Goal: Use online tool/utility: Utilize a website feature to perform a specific function

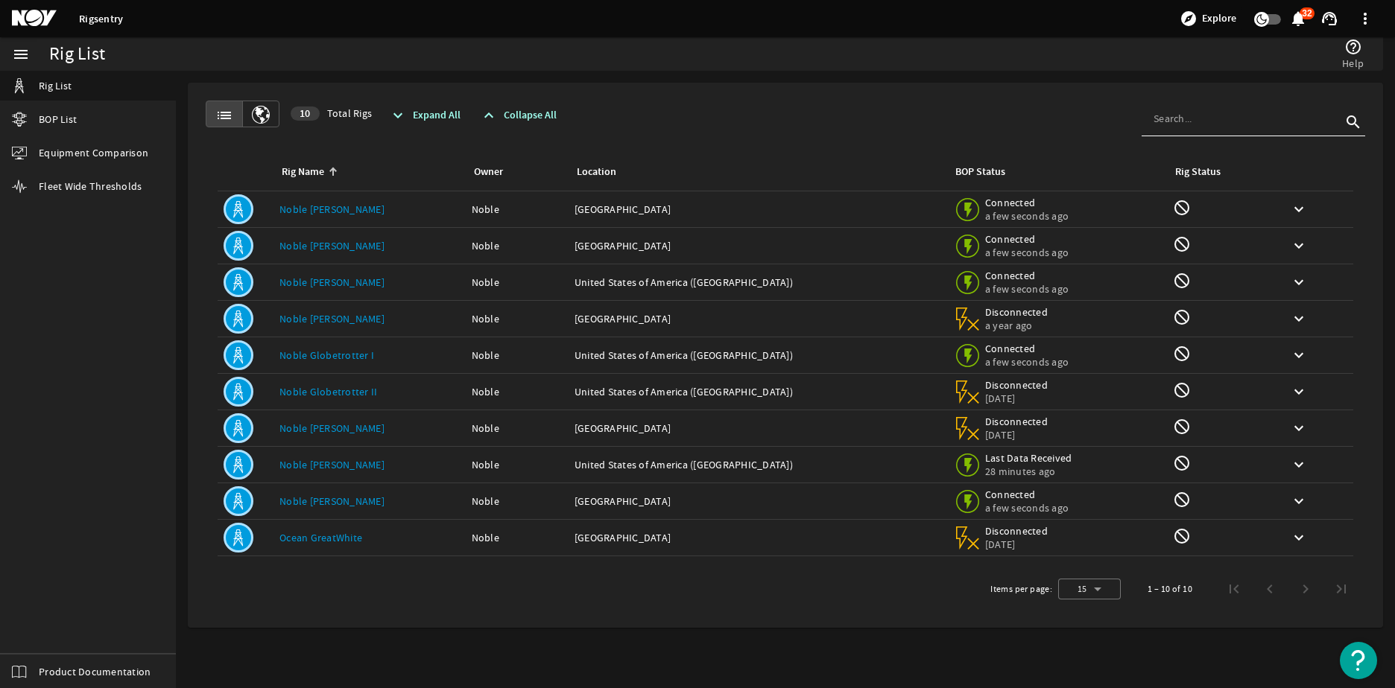
click at [365, 587] on div "Items per page: 15 1 – 10 of 10" at bounding box center [785, 589] width 1159 height 42
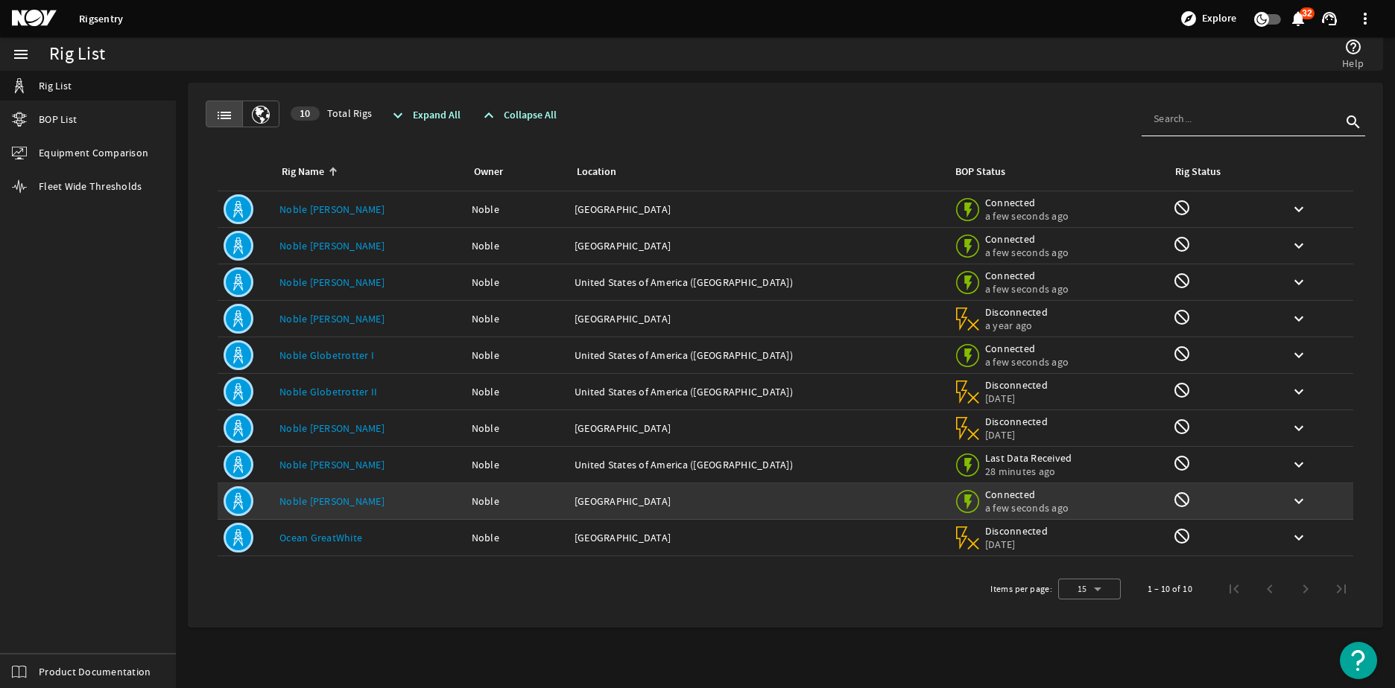
click at [351, 501] on link "Noble [PERSON_NAME]" at bounding box center [331, 501] width 105 height 13
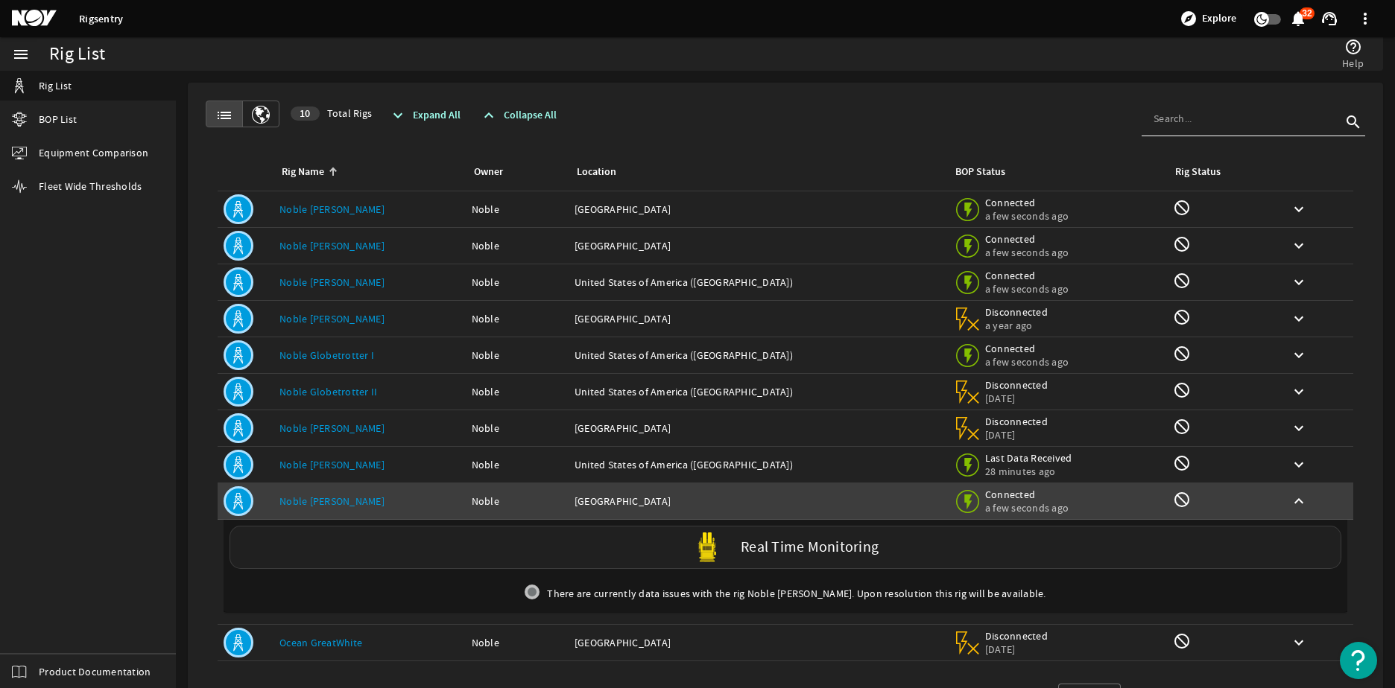
click at [417, 542] on div "Real Time Monitoring" at bounding box center [785, 547] width 1112 height 43
click at [811, 540] on label "Real Time Monitoring" at bounding box center [810, 548] width 138 height 16
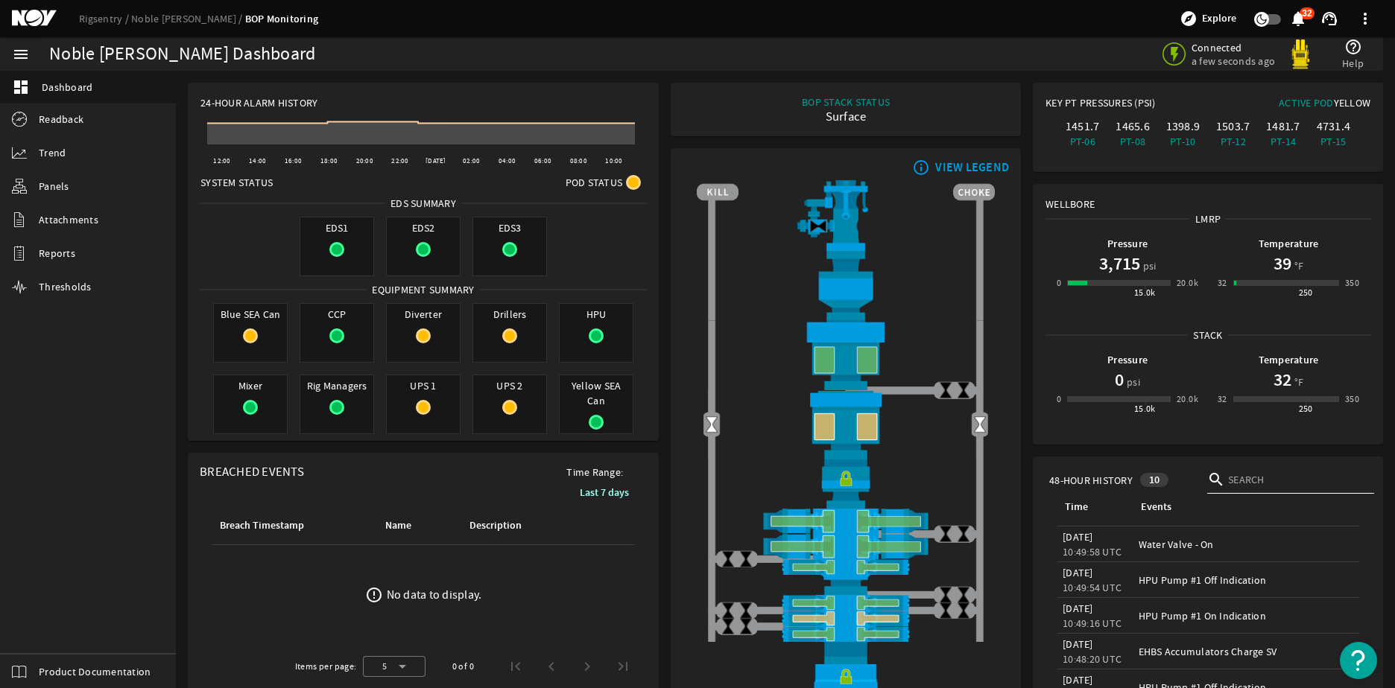
click at [659, 293] on rigsentry-mat-card "24-Hour Alarm History Created with Highcharts 11.1.0 12:00 14:00 16:00 18:00 20…" at bounding box center [423, 262] width 483 height 370
click at [665, 295] on rigsentry-mat-card "info_outline VIEW LEGEND" at bounding box center [846, 439] width 362 height 594
click at [659, 291] on rigsentry-mat-card "24-Hour Alarm History Created with Highcharts 11.1.0 12:00 14:00 16:00 18:00 20…" at bounding box center [423, 262] width 483 height 370
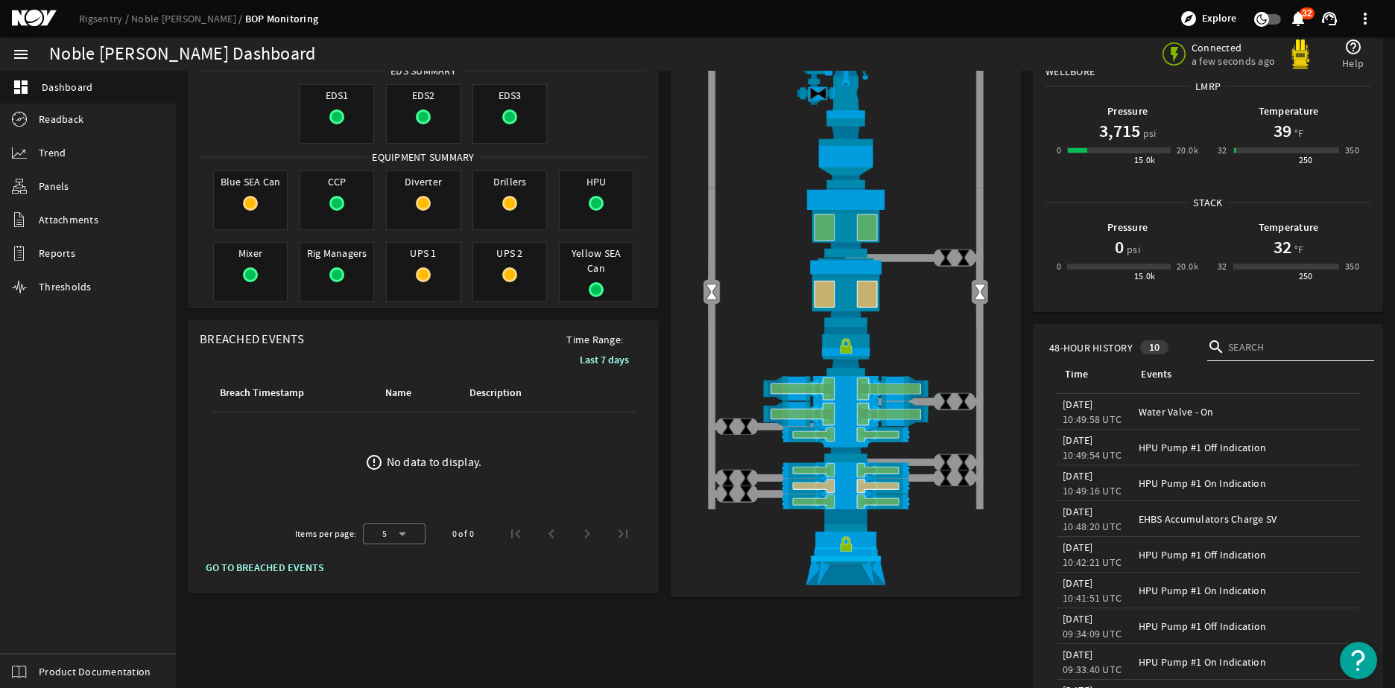
scroll to position [149, 0]
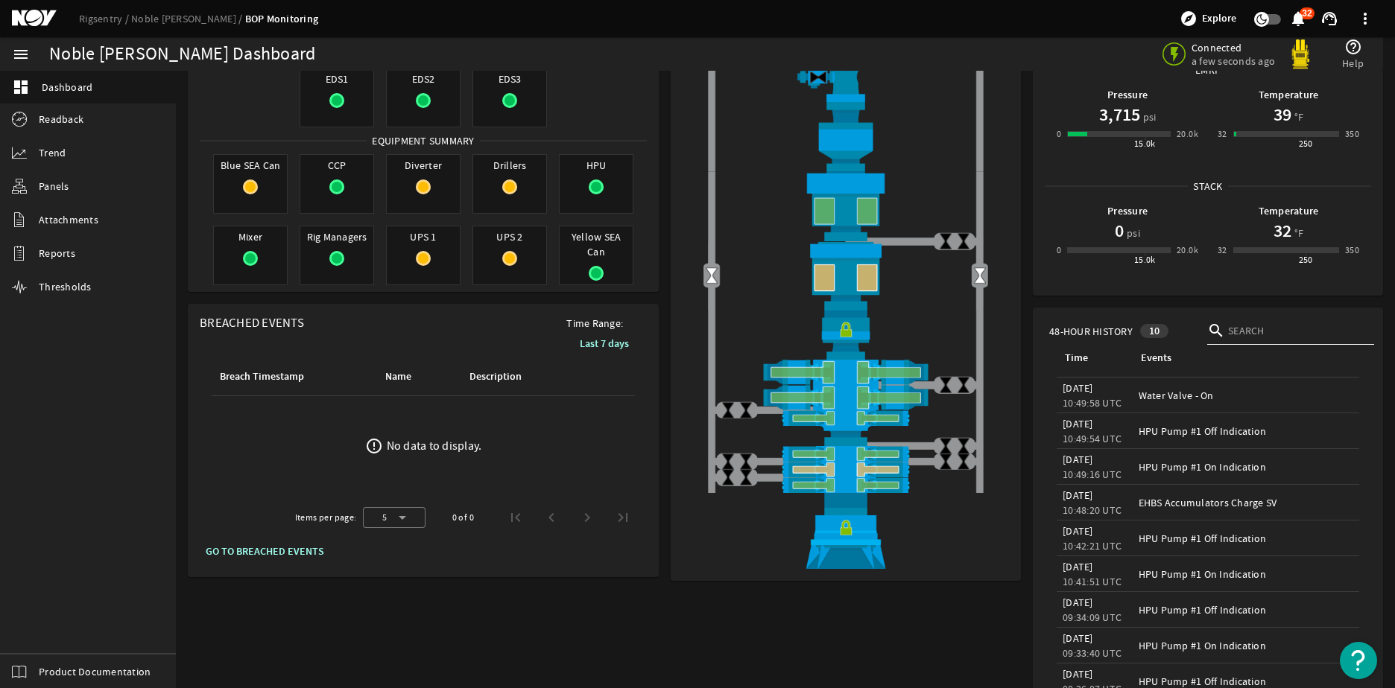
click at [659, 297] on rigsentry-mat-card "24-Hour Alarm History Created with Highcharts 11.1.0 12:00 14:00 16:00 18:00 20…" at bounding box center [423, 113] width 483 height 370
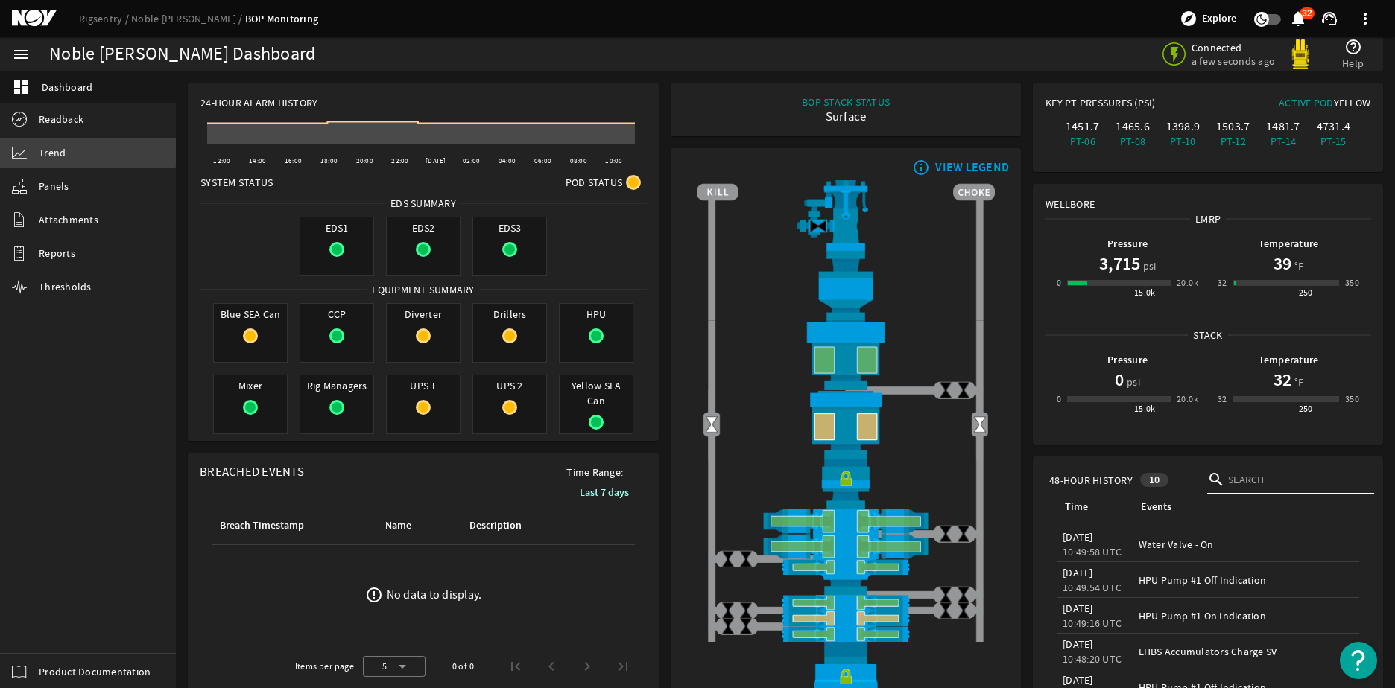
click at [58, 147] on span "Trend" at bounding box center [52, 152] width 27 height 15
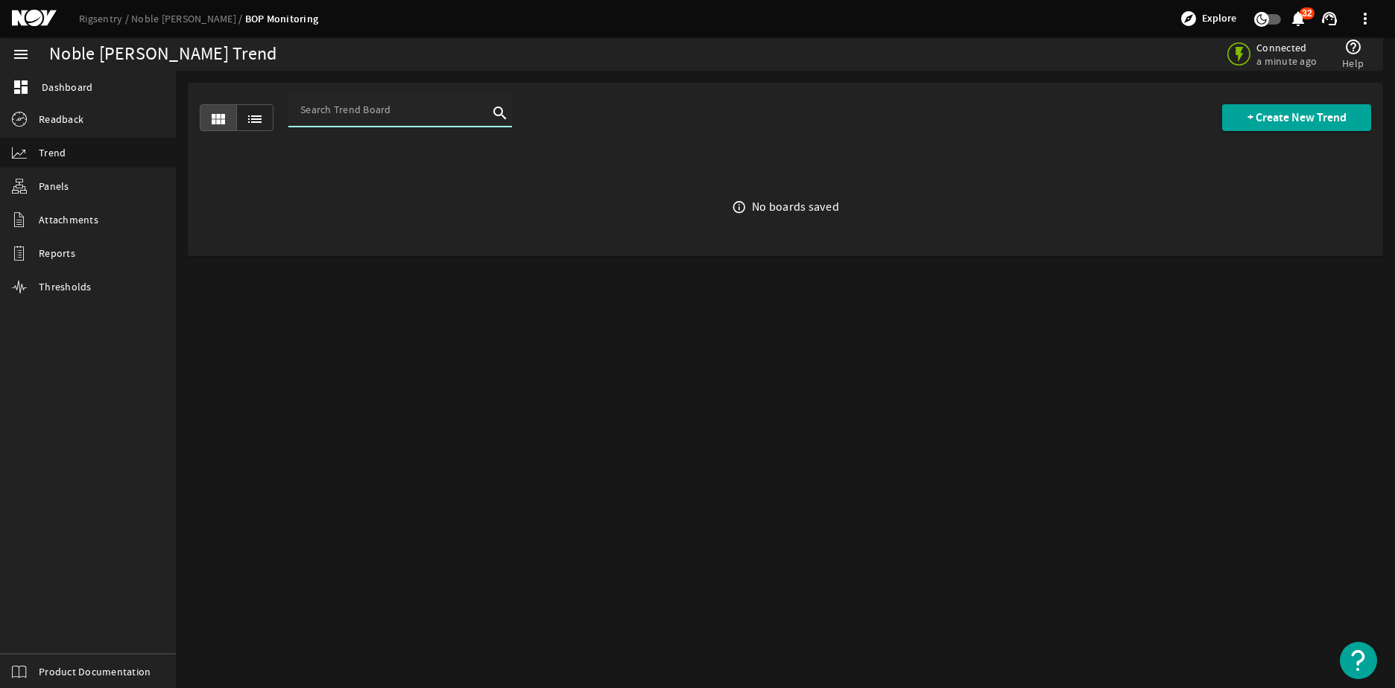
drag, startPoint x: 340, startPoint y: 110, endPoint x: 329, endPoint y: 114, distance: 11.8
click at [342, 110] on input at bounding box center [394, 109] width 188 height 15
type input "connector"
click at [1256, 113] on span "+ Create New Trend" at bounding box center [1296, 117] width 99 height 15
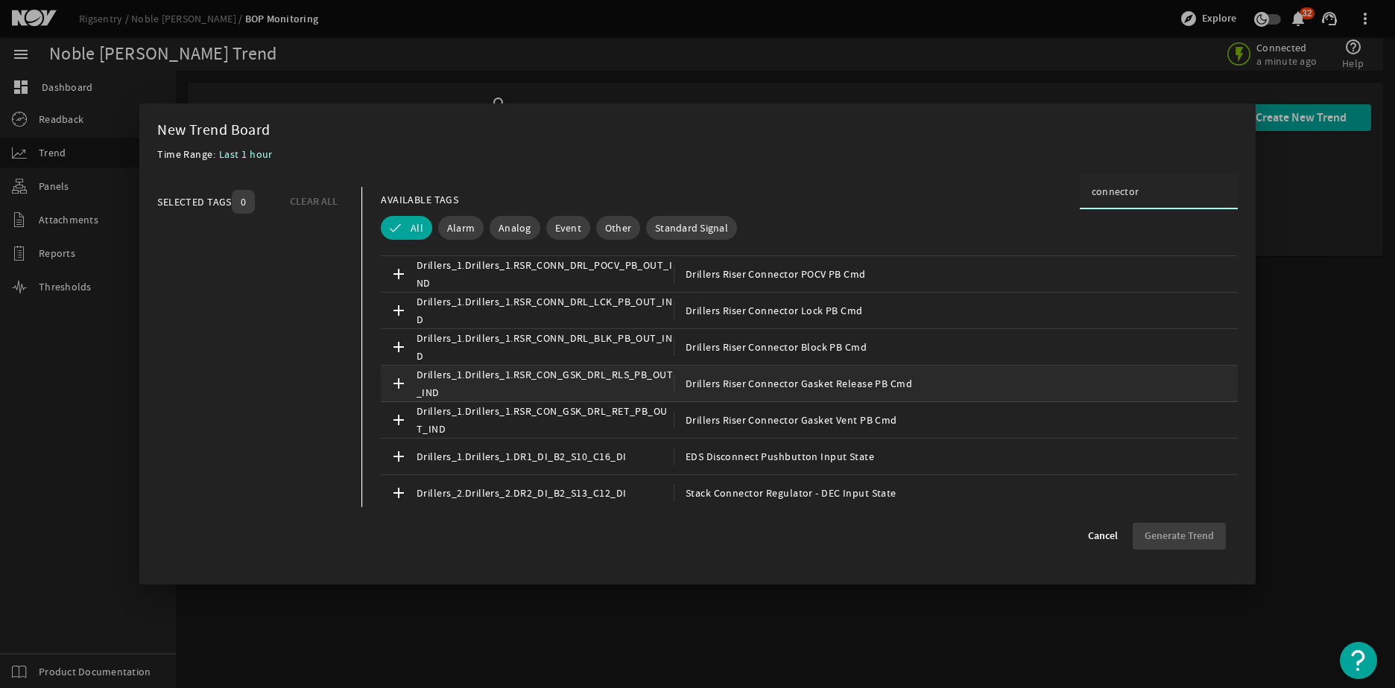
scroll to position [149, 0]
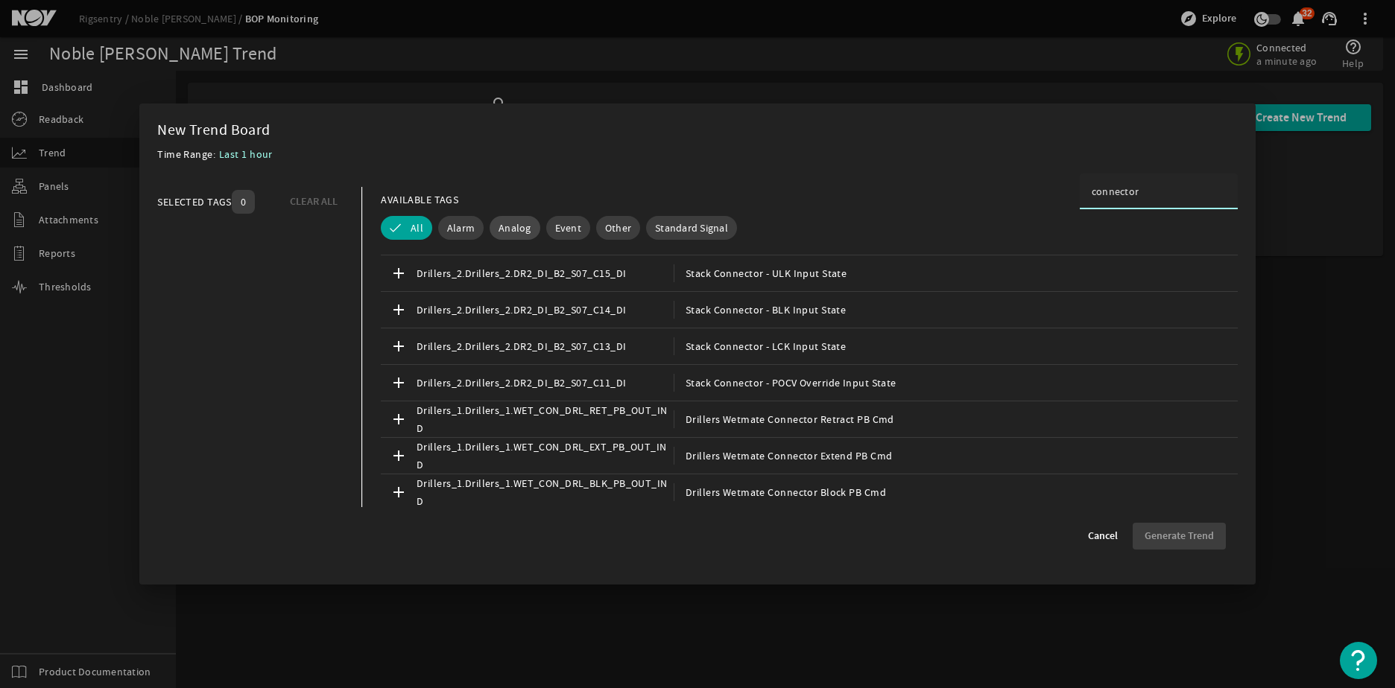
type input "connector"
click at [521, 226] on span "Analog" at bounding box center [514, 228] width 33 height 15
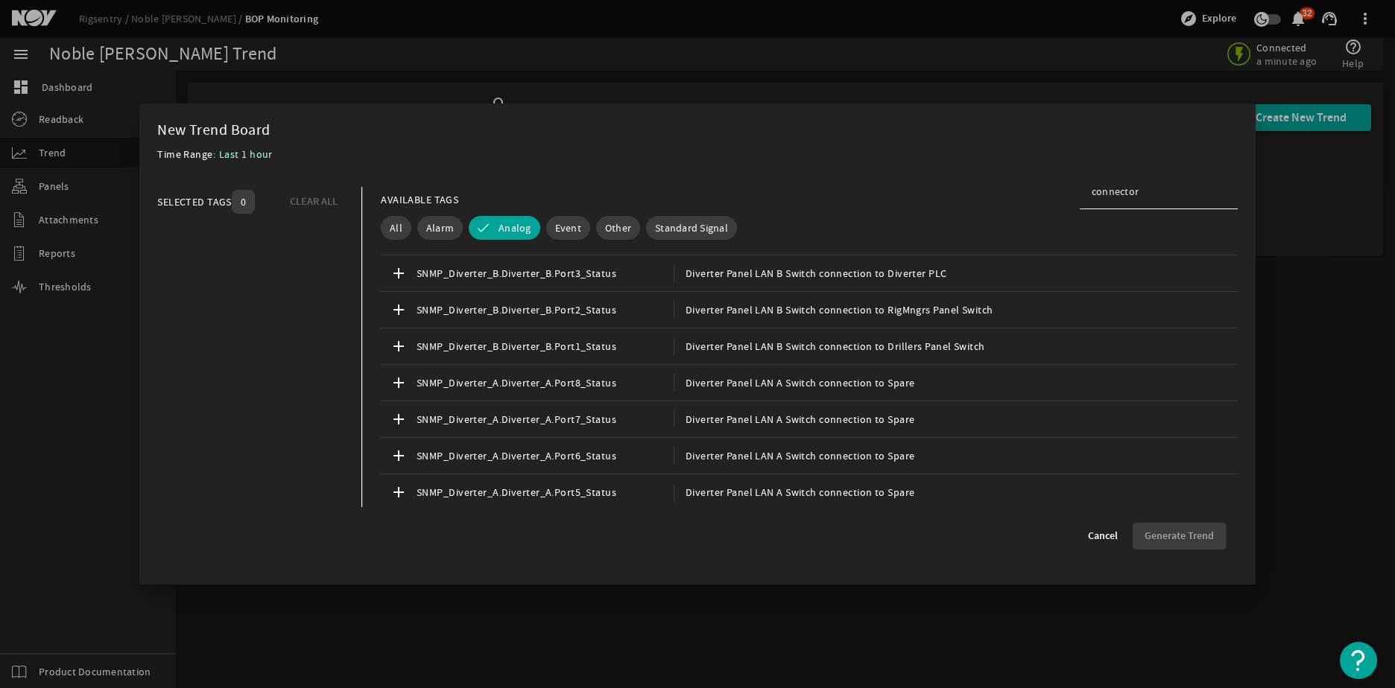
click at [799, 229] on div "All Alarm Analog Event Other Standard Signal" at bounding box center [803, 228] width 857 height 31
click at [1141, 194] on input "connector" at bounding box center [1158, 191] width 134 height 15
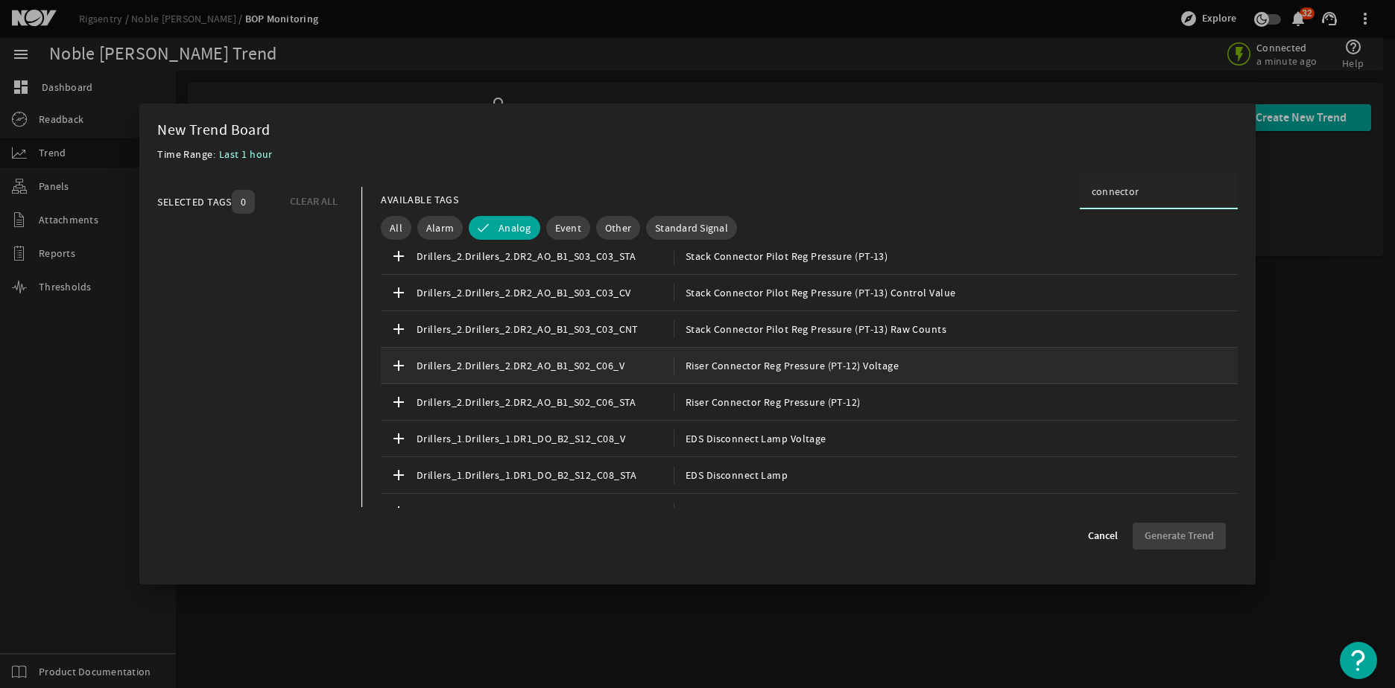
scroll to position [820, 0]
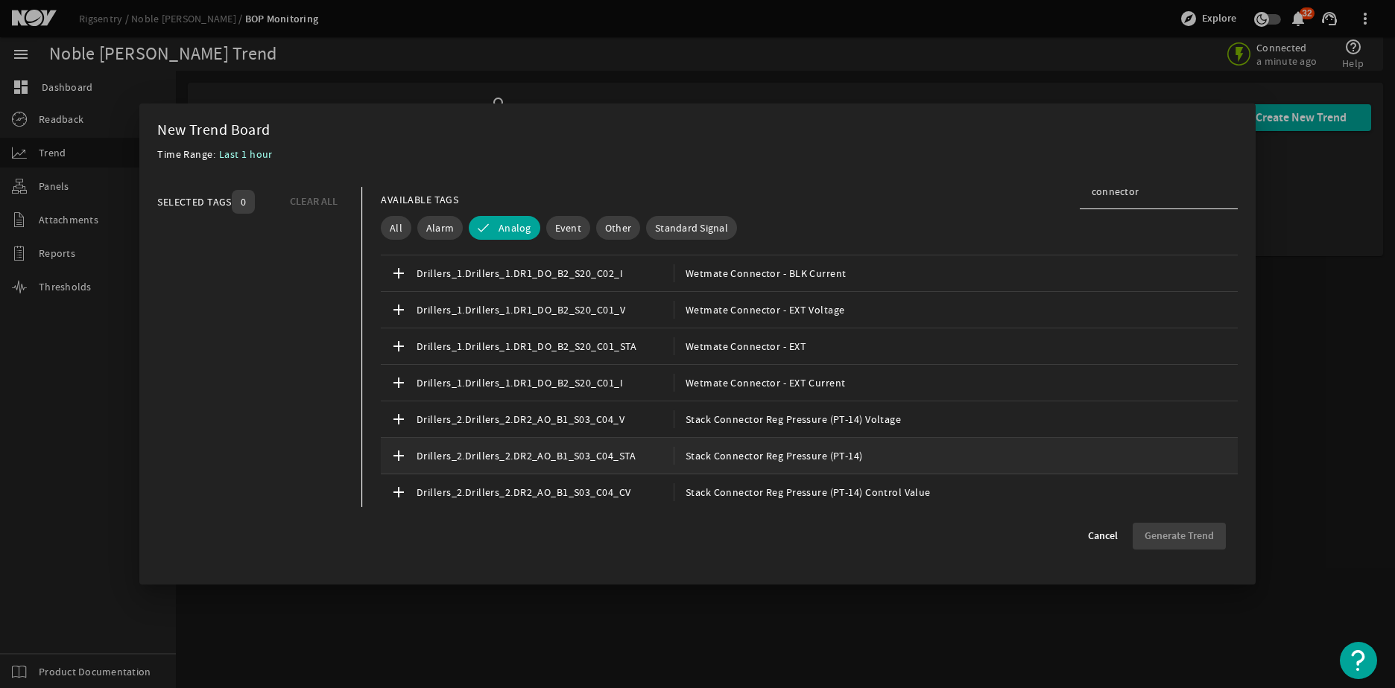
click at [797, 454] on span "Stack Connector Reg Pressure (PT-14)" at bounding box center [767, 456] width 189 height 18
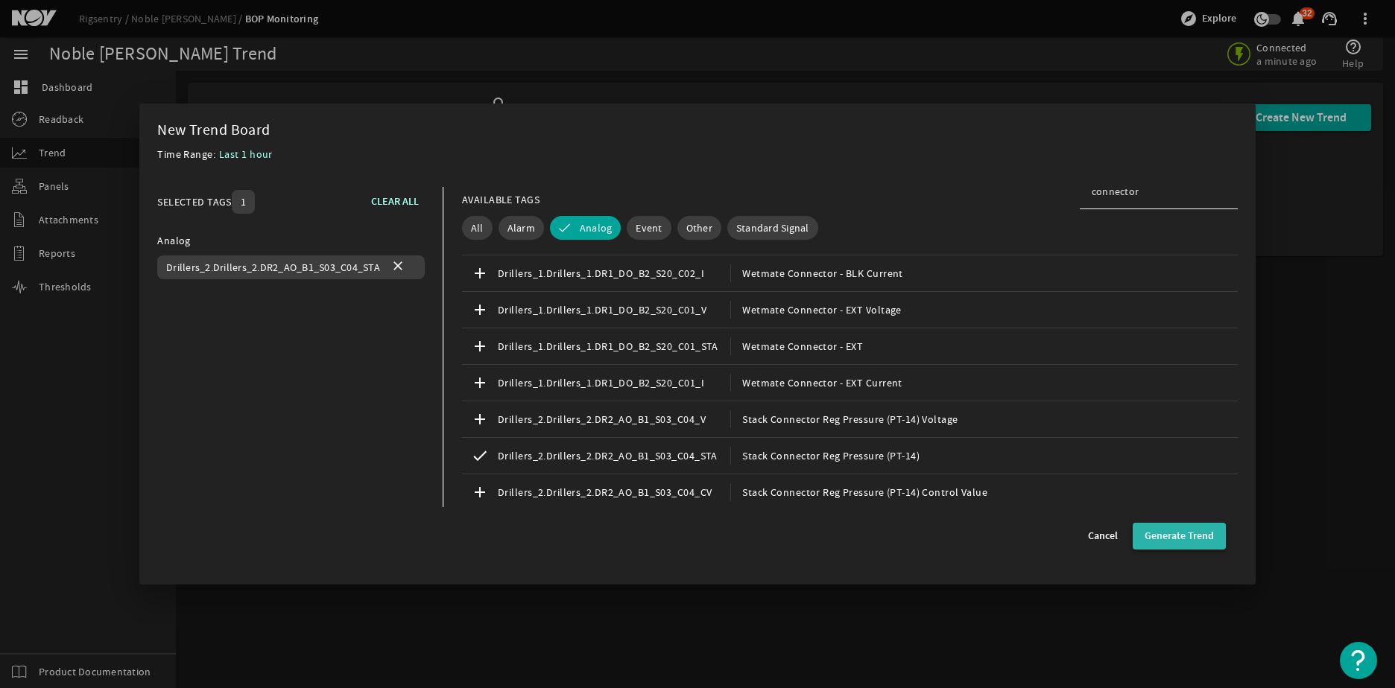
click at [1176, 536] on span "Generate Trend" at bounding box center [1178, 536] width 69 height 15
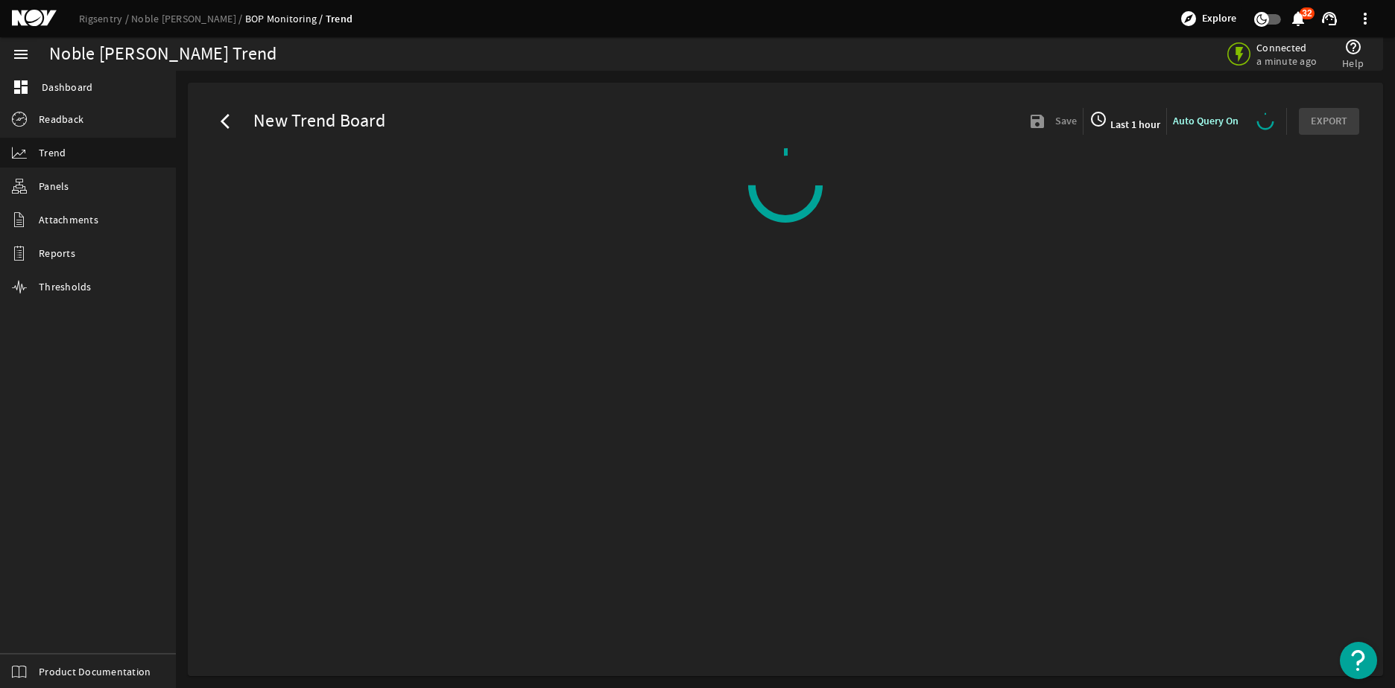
select select "ALL"
